Goal: Task Accomplishment & Management: Manage account settings

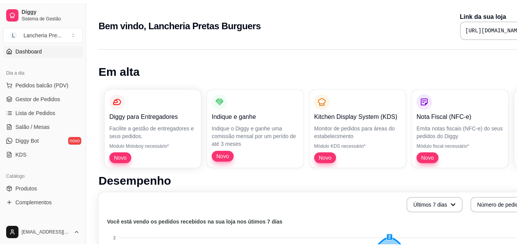
scroll to position [77, 0]
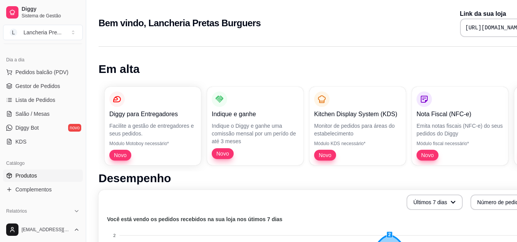
click at [49, 176] on link "Produtos" at bounding box center [43, 175] width 80 height 12
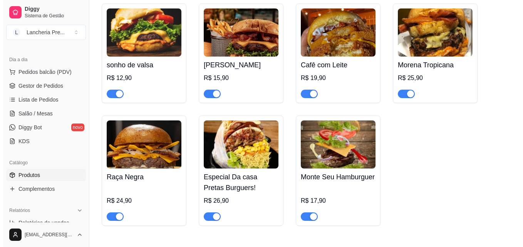
scroll to position [113, 0]
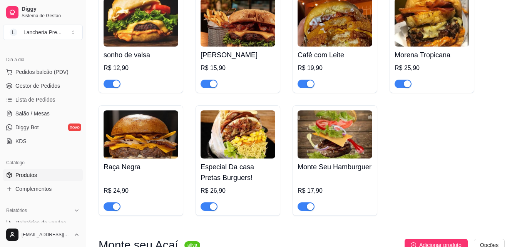
click at [260, 55] on h4 "[PERSON_NAME]" at bounding box center [238, 55] width 75 height 11
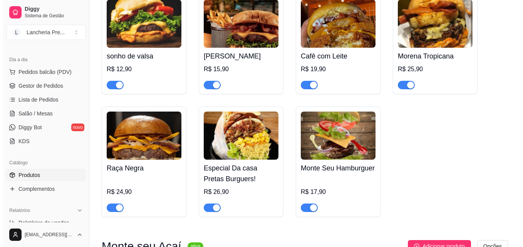
scroll to position [101, 0]
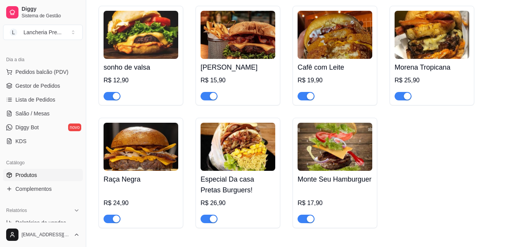
click at [316, 36] on img at bounding box center [335, 35] width 75 height 48
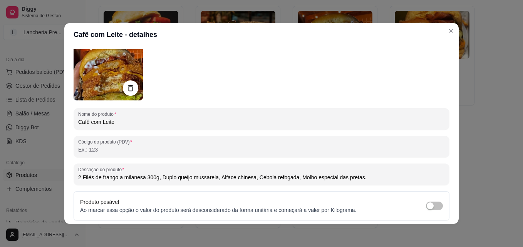
scroll to position [62, 0]
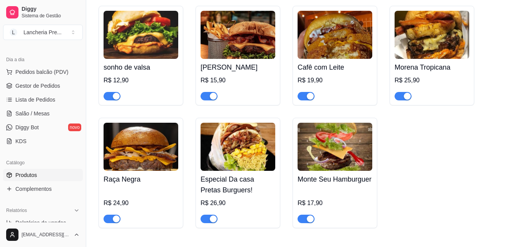
click at [323, 59] on div "Cafê com Leite R$ 19,90" at bounding box center [335, 80] width 75 height 42
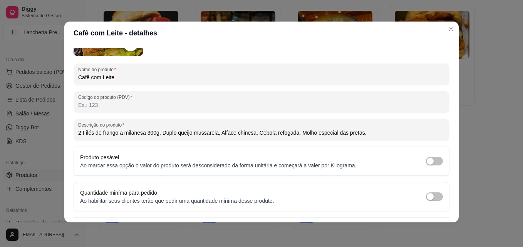
scroll to position [92, 0]
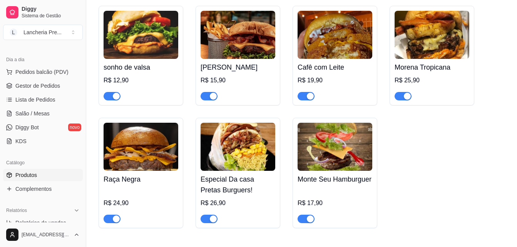
click at [452, 142] on div "sonho de valsa R$ 12,90 Sarará Burguer R$ 15,90 Cafê com Leite R$ 19,90 Morena …" at bounding box center [302, 117] width 406 height 223
click at [256, 51] on img at bounding box center [238, 35] width 75 height 48
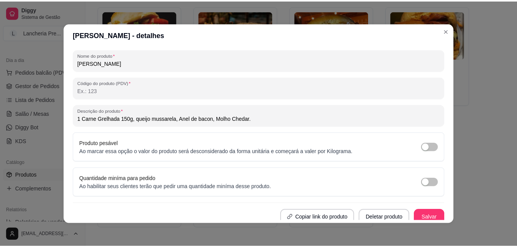
scroll to position [108, 0]
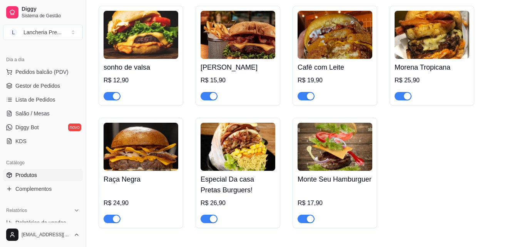
click at [335, 83] on div "R$ 19,90" at bounding box center [335, 80] width 75 height 9
click at [55, 105] on link "Lista de Pedidos" at bounding box center [43, 100] width 80 height 12
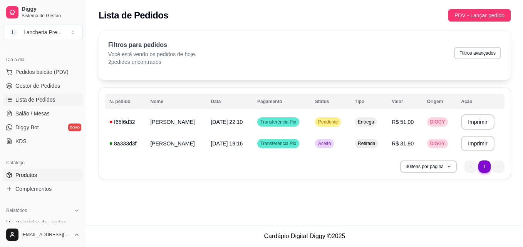
click at [51, 176] on link "Produtos" at bounding box center [43, 175] width 80 height 12
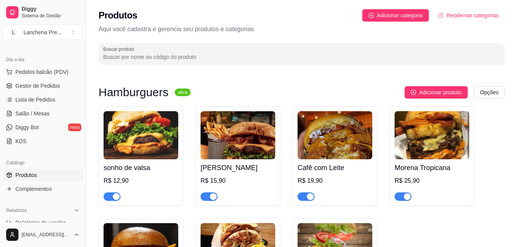
scroll to position [15, 0]
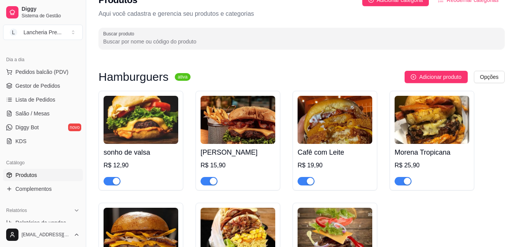
drag, startPoint x: 522, startPoint y: 243, endPoint x: 326, endPoint y: 192, distance: 202.0
click at [326, 192] on div "sonho de valsa R$ 12,90 Sarará Burguer R$ 15,90 Cafê com Leite R$ 19,90 Morena …" at bounding box center [302, 202] width 406 height 223
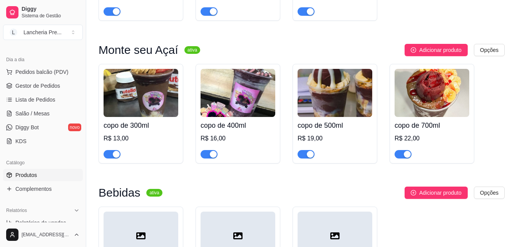
scroll to position [329, 0]
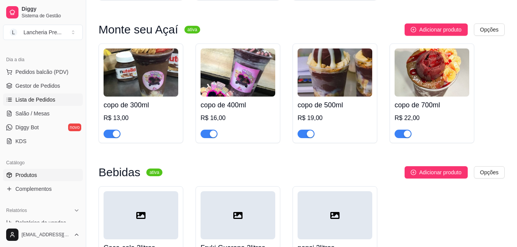
click at [49, 99] on span "Lista de Pedidos" at bounding box center [35, 100] width 40 height 8
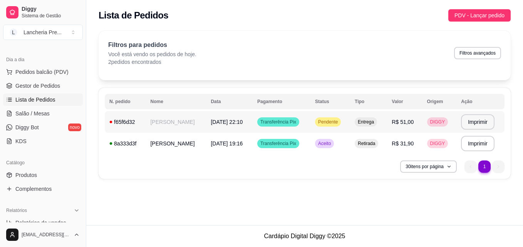
click at [196, 125] on td "[PERSON_NAME]" at bounding box center [176, 122] width 60 height 22
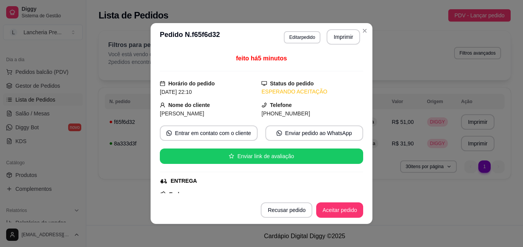
click at [361, 190] on div "feito há 5 minutos Horário do pedido [DATE] 22:10 Status do pedido ESPERANDO AC…" at bounding box center [262, 124] width 222 height 146
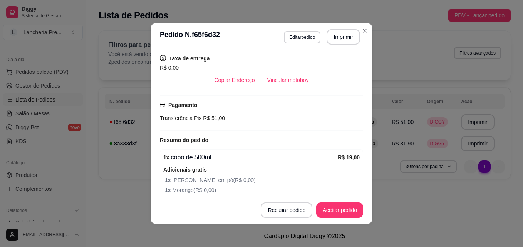
scroll to position [185, 0]
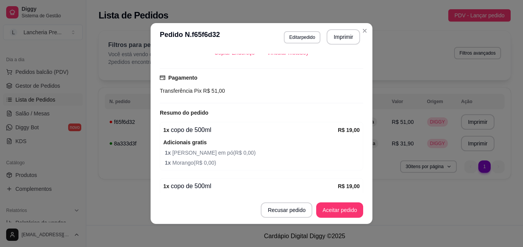
drag, startPoint x: 451, startPoint y: 175, endPoint x: 457, endPoint y: 188, distance: 13.6
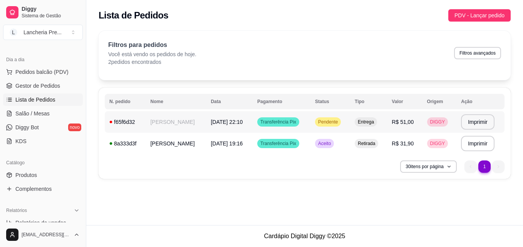
click at [307, 126] on td "Transferência Pix" at bounding box center [282, 122] width 58 height 22
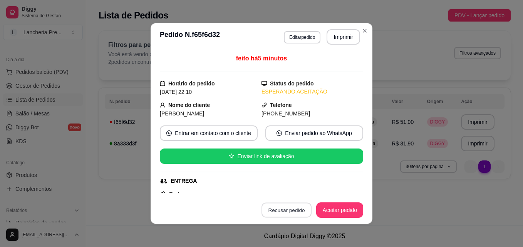
click at [294, 204] on button "Recusar pedido" at bounding box center [287, 210] width 50 height 15
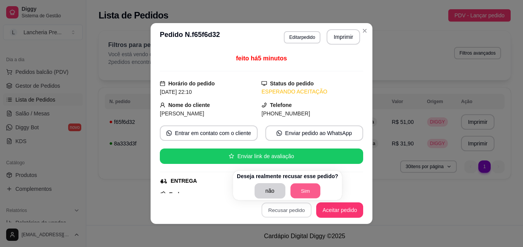
click at [299, 194] on button "Sim" at bounding box center [305, 191] width 30 height 15
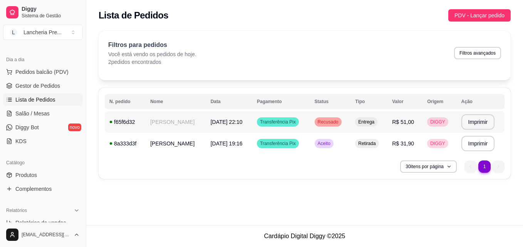
click at [374, 121] on span "Entrega" at bounding box center [366, 122] width 19 height 6
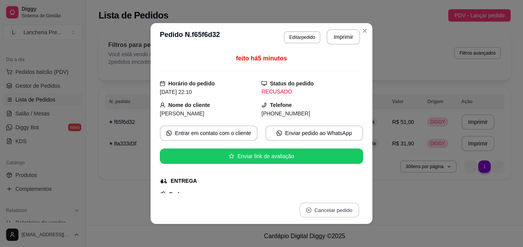
click at [331, 211] on button "Cancelar pedido" at bounding box center [329, 210] width 60 height 15
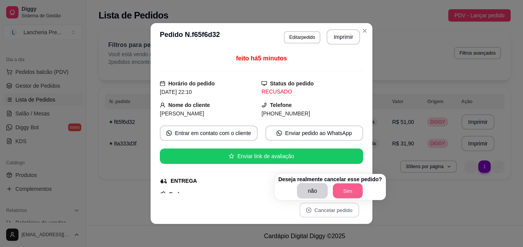
click at [342, 194] on button "Sim" at bounding box center [348, 191] width 30 height 15
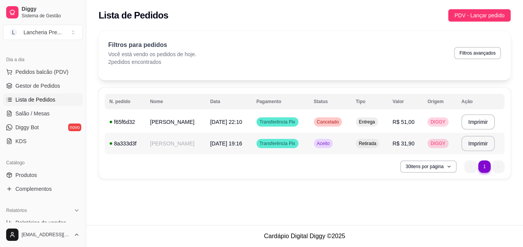
click at [252, 145] on td "[DATE] 19:16" at bounding box center [229, 144] width 46 height 22
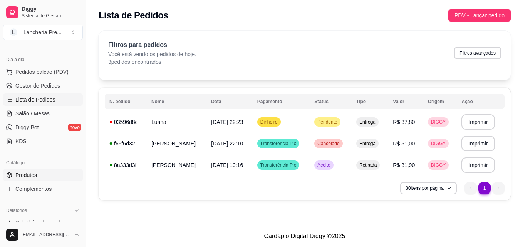
click at [39, 172] on link "Produtos" at bounding box center [43, 175] width 80 height 12
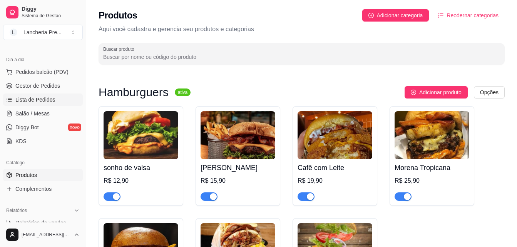
click at [23, 101] on span "Lista de Pedidos" at bounding box center [35, 100] width 40 height 8
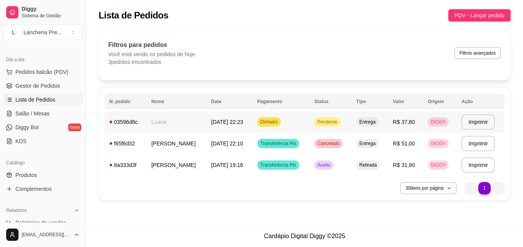
click at [157, 129] on td "Luana" at bounding box center [177, 122] width 60 height 22
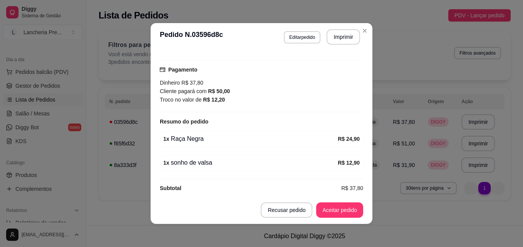
scroll to position [201, 0]
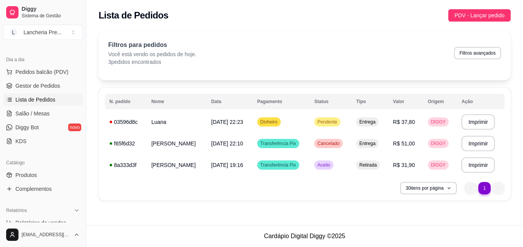
drag, startPoint x: 43, startPoint y: 172, endPoint x: 163, endPoint y: 213, distance: 126.2
click at [163, 213] on div "**********" at bounding box center [304, 112] width 437 height 225
click at [37, 173] on link "Produtos" at bounding box center [43, 175] width 80 height 12
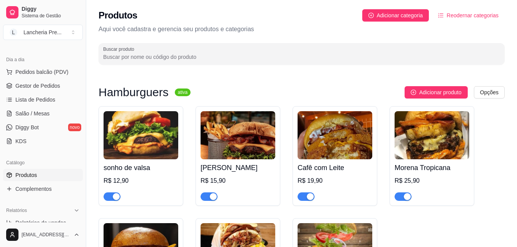
click at [216, 157] on img at bounding box center [238, 135] width 75 height 48
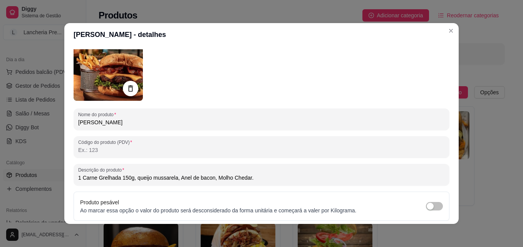
scroll to position [46, 0]
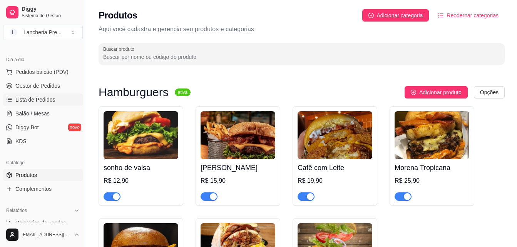
click at [30, 99] on span "Lista de Pedidos" at bounding box center [35, 100] width 40 height 8
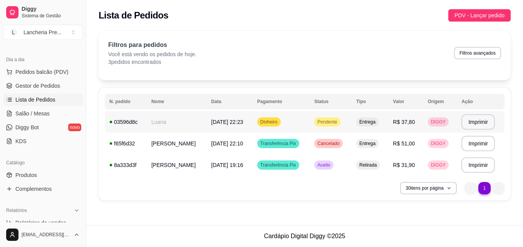
click at [179, 128] on td "Luana" at bounding box center [177, 122] width 60 height 22
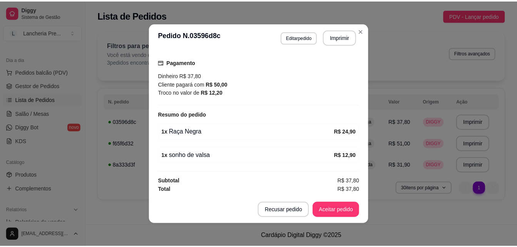
scroll to position [201, 0]
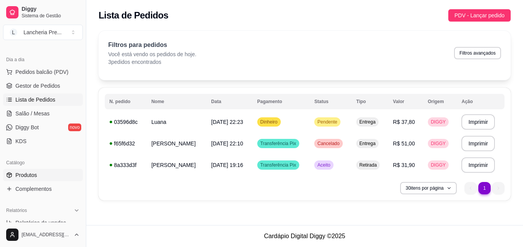
click at [52, 177] on link "Produtos" at bounding box center [43, 175] width 80 height 12
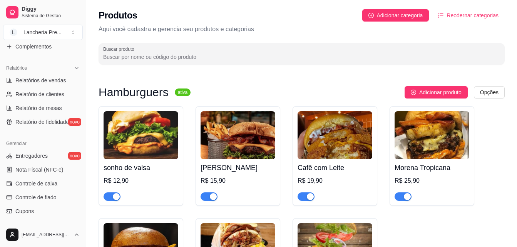
scroll to position [210, 0]
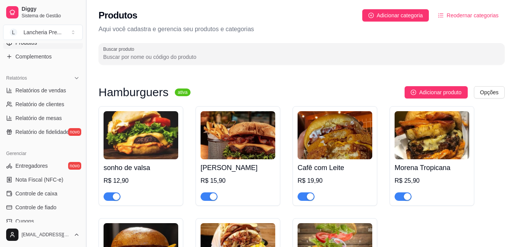
click at [83, 48] on button "Toggle Sidebar" at bounding box center [86, 123] width 6 height 247
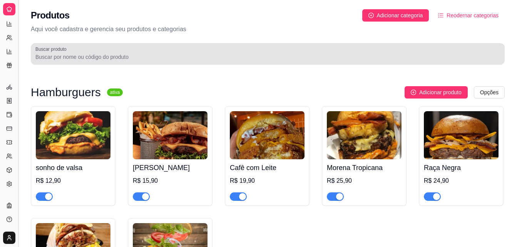
scroll to position [149, 0]
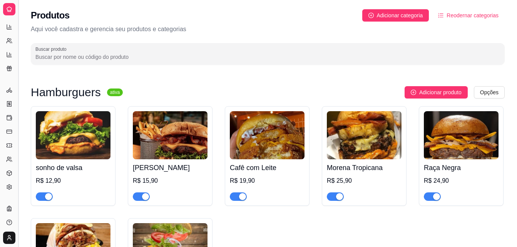
click at [17, 80] on button "Toggle Sidebar" at bounding box center [18, 123] width 6 height 247
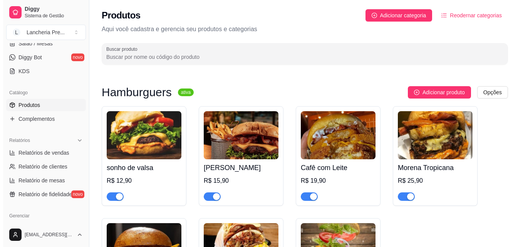
scroll to position [106, 0]
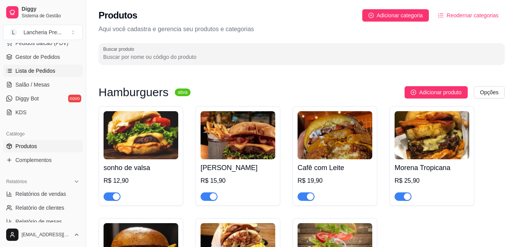
click at [45, 73] on span "Lista de Pedidos" at bounding box center [35, 71] width 40 height 8
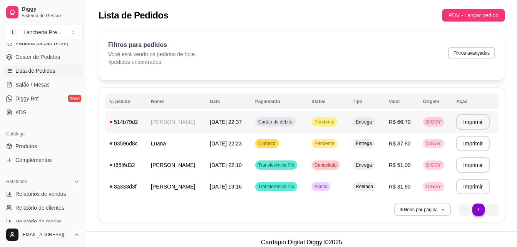
click at [198, 123] on td "[PERSON_NAME]" at bounding box center [175, 122] width 59 height 22
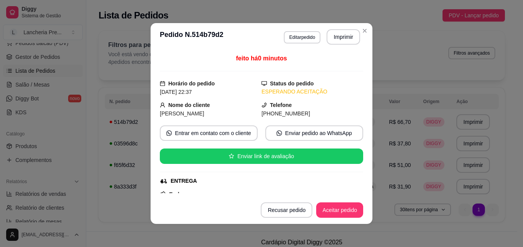
click at [360, 189] on div "feito há 0 minutos Horário do pedido [DATE] 22:37 Status do pedido ESPERANDO AC…" at bounding box center [261, 123] width 203 height 139
click at [357, 192] on div "feito há 0 minutos Horário do pedido [DATE] 22:37 Status do pedido ESPERANDO AC…" at bounding box center [262, 124] width 222 height 146
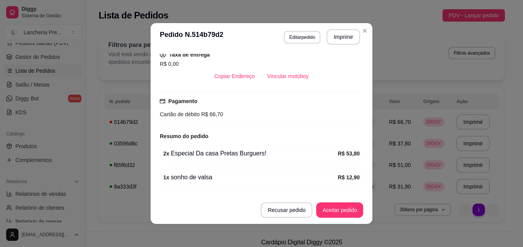
scroll to position [184, 0]
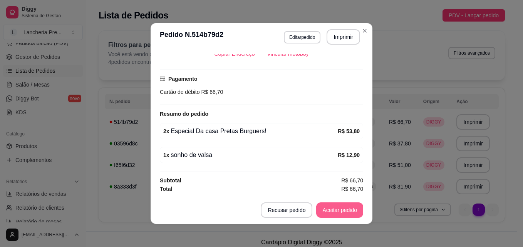
click at [347, 205] on button "Aceitar pedido" at bounding box center [339, 210] width 47 height 15
click at [347, 205] on div "Recusar pedido Aceitar pedido" at bounding box center [301, 210] width 124 height 15
click at [347, 205] on button "Mover para preparo" at bounding box center [334, 210] width 60 height 15
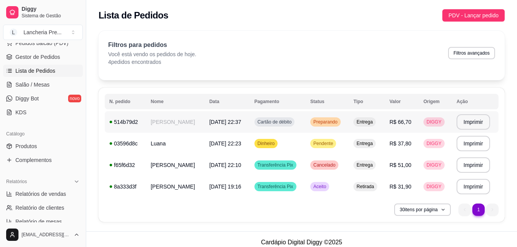
click at [345, 125] on td "Preparando" at bounding box center [327, 122] width 43 height 22
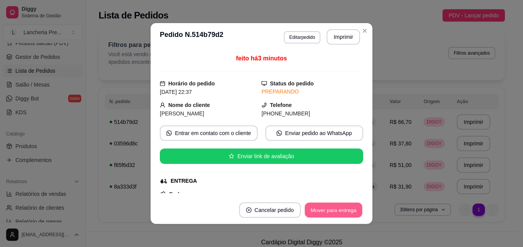
click at [344, 208] on button "Mover para entrega" at bounding box center [334, 210] width 58 height 15
click at [344, 208] on button "Mover para finalizado" at bounding box center [331, 210] width 62 height 15
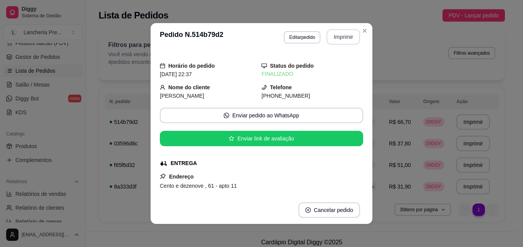
click at [347, 38] on button "Imprimir" at bounding box center [344, 36] width 34 height 15
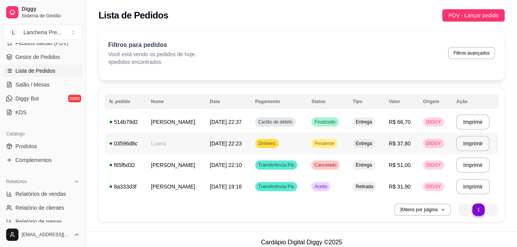
click at [341, 146] on td "Pendente" at bounding box center [327, 144] width 41 height 22
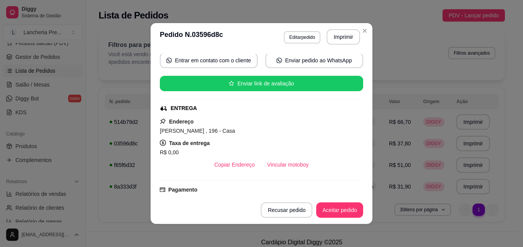
scroll to position [77, 0]
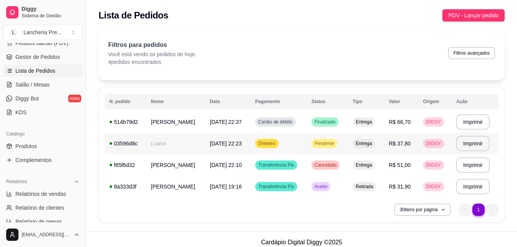
click at [210, 146] on span "[DATE] 22:23" at bounding box center [226, 144] width 32 height 6
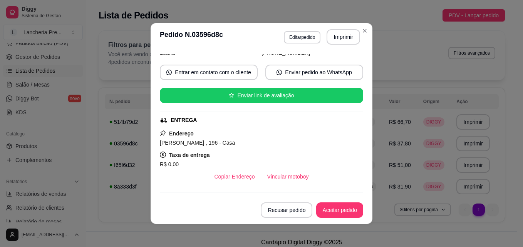
scroll to position [62, 0]
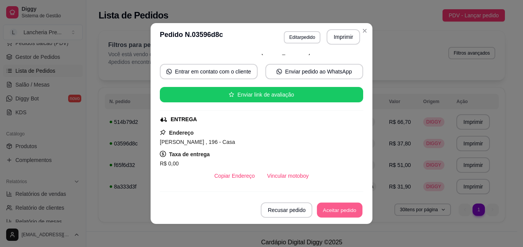
click at [328, 210] on button "Aceitar pedido" at bounding box center [339, 210] width 45 height 15
click at [328, 210] on div "Recusar pedido Aceitar pedido" at bounding box center [301, 210] width 124 height 15
click at [327, 210] on button "Mover para preparo" at bounding box center [333, 210] width 58 height 15
click at [327, 210] on button "Mover para entrega" at bounding box center [334, 210] width 58 height 15
click at [327, 210] on button "Mover para finalizado" at bounding box center [331, 210] width 62 height 15
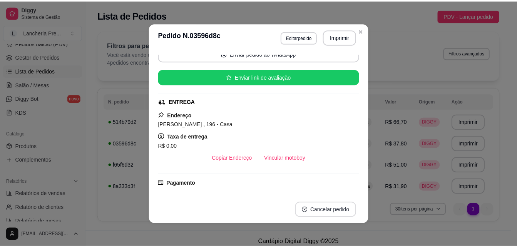
scroll to position [44, 0]
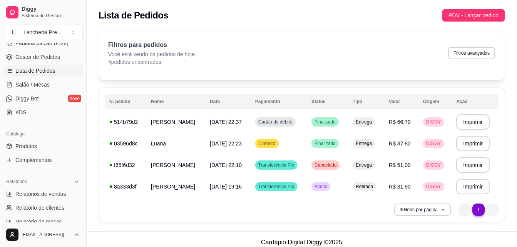
click at [84, 47] on button "Toggle Sidebar" at bounding box center [86, 123] width 6 height 247
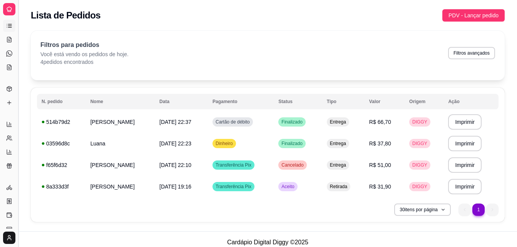
scroll to position [37, 0]
click at [18, 91] on button "Toggle Sidebar" at bounding box center [18, 123] width 6 height 247
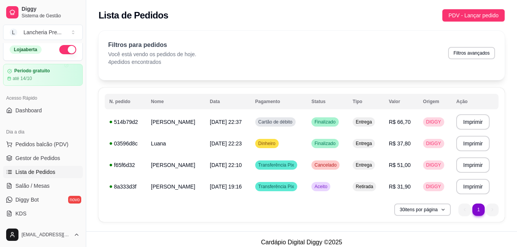
scroll to position [0, 0]
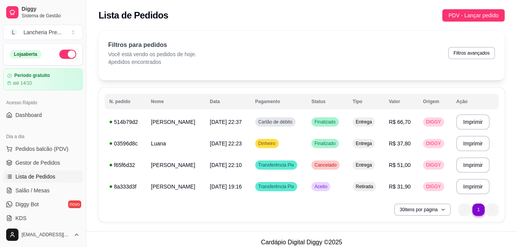
click at [59, 58] on button "button" at bounding box center [67, 54] width 17 height 9
